Goal: Task Accomplishment & Management: Complete application form

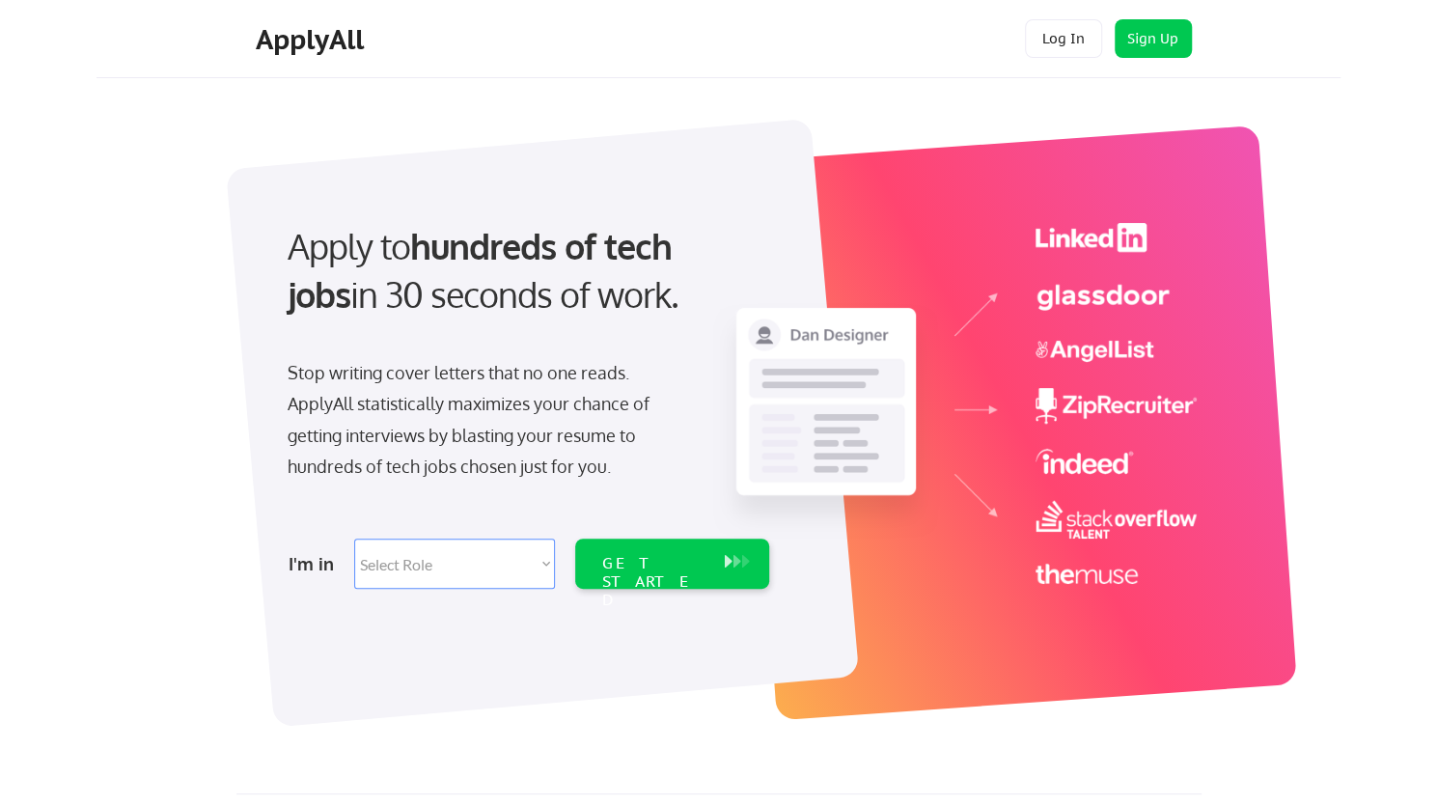
click at [533, 554] on select "Select Role Software Engineering Product Management Customer Success Sales UI/U…" at bounding box center [454, 563] width 201 height 50
select select ""marketing___comms""
click at [354, 538] on select "Select Role Software Engineering Product Management Customer Success Sales UI/U…" at bounding box center [454, 563] width 201 height 50
select select ""marketing___comms""
click at [623, 554] on div "GET STARTED" at bounding box center [653, 582] width 103 height 56
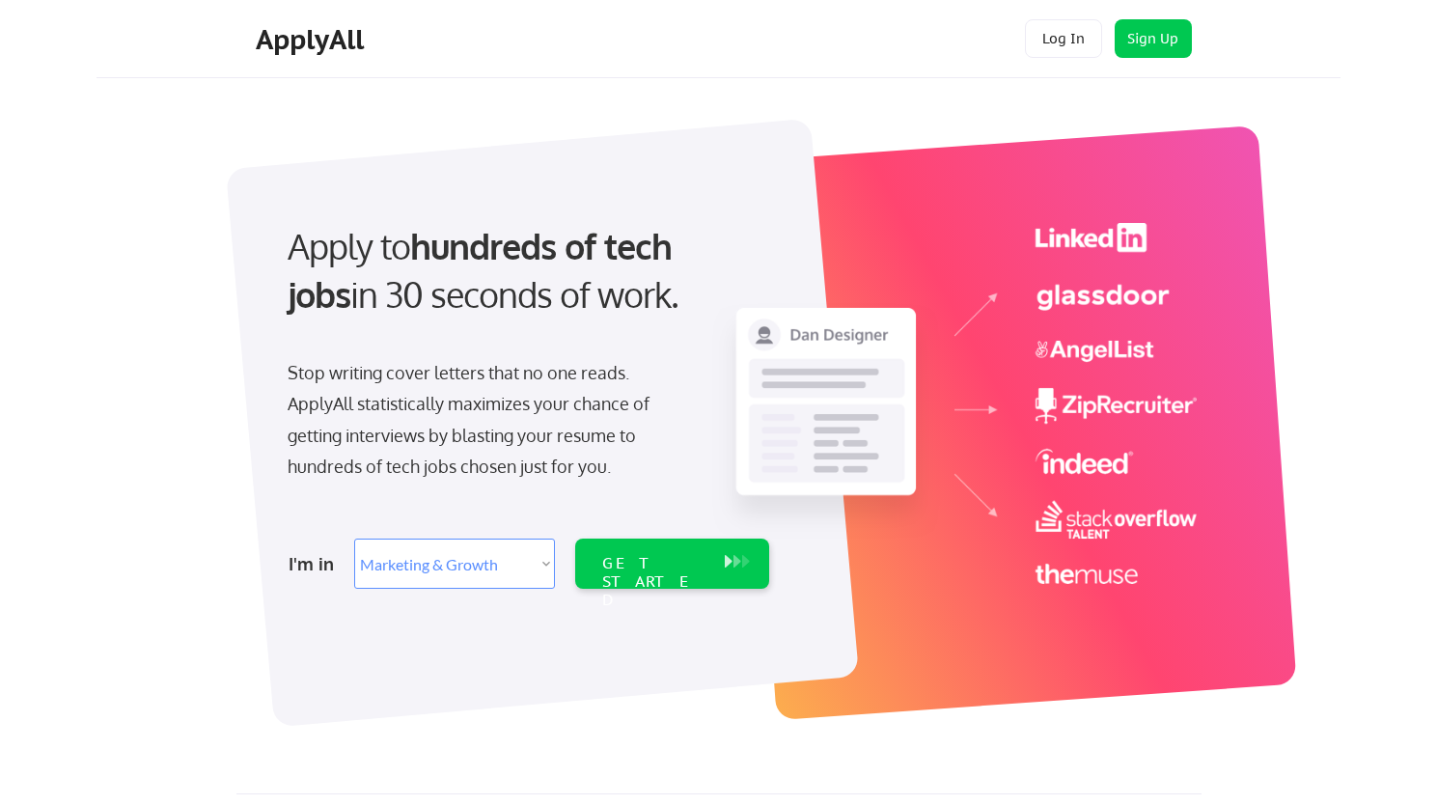
select select ""marketing___comms""
